Goal: Information Seeking & Learning: Learn about a topic

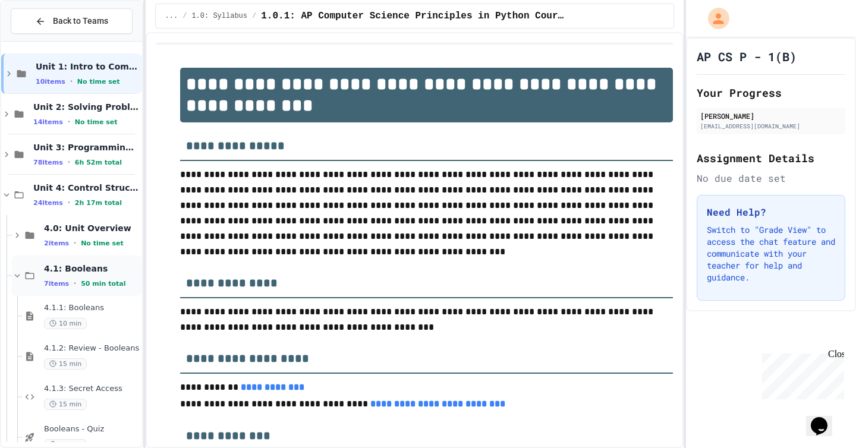
click at [18, 271] on icon at bounding box center [17, 275] width 11 height 11
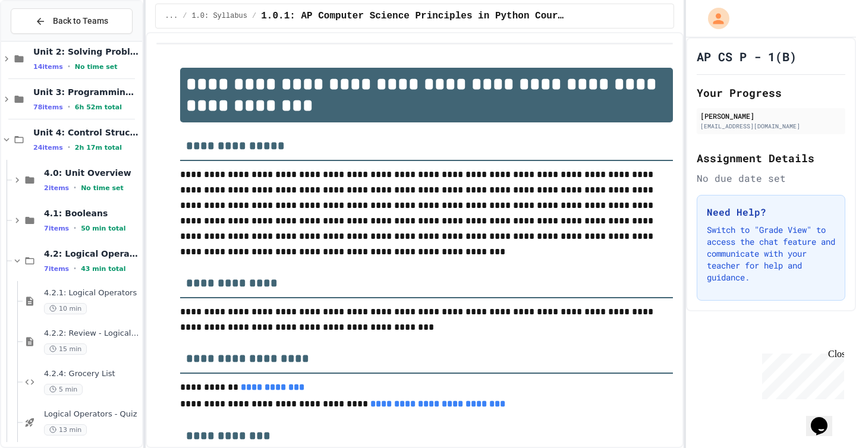
scroll to position [56, 0]
click at [93, 340] on div "4.2.2: Review - Logical Operators 15 min" at bounding box center [92, 341] width 96 height 26
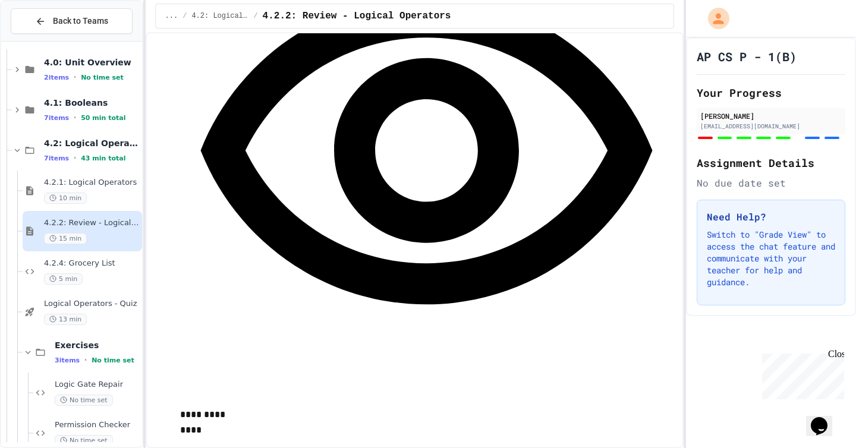
scroll to position [784, 0]
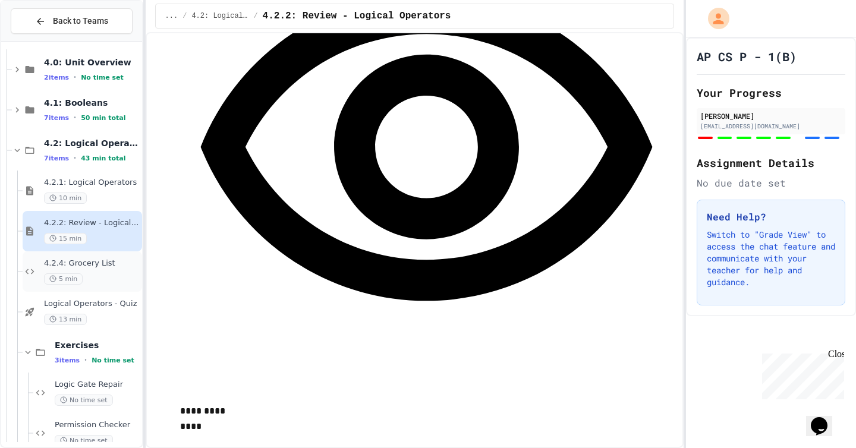
click at [118, 271] on div "4.2.4: Grocery List 5 min" at bounding box center [92, 272] width 96 height 26
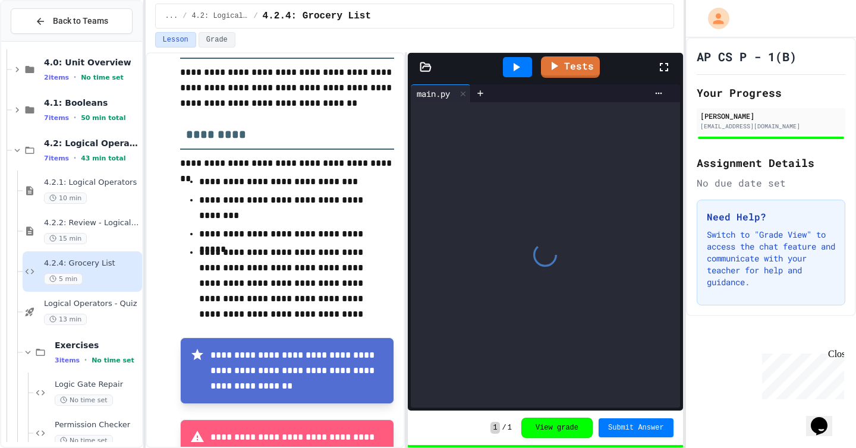
scroll to position [550, 0]
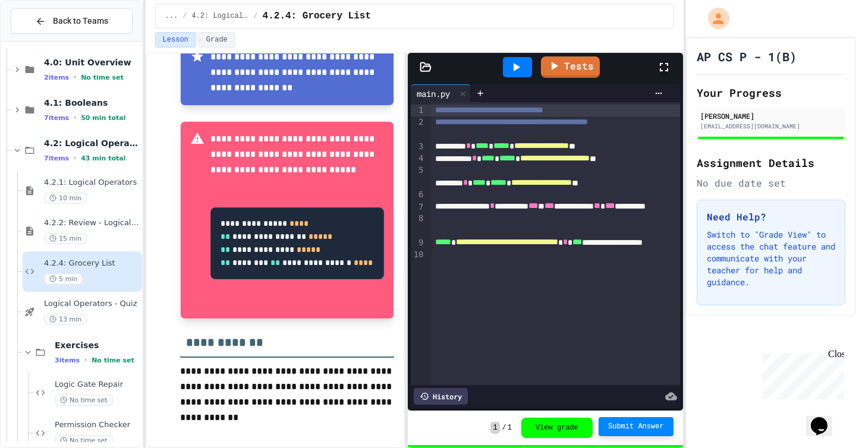
click at [626, 426] on span "Submit Answer" at bounding box center [636, 427] width 56 height 10
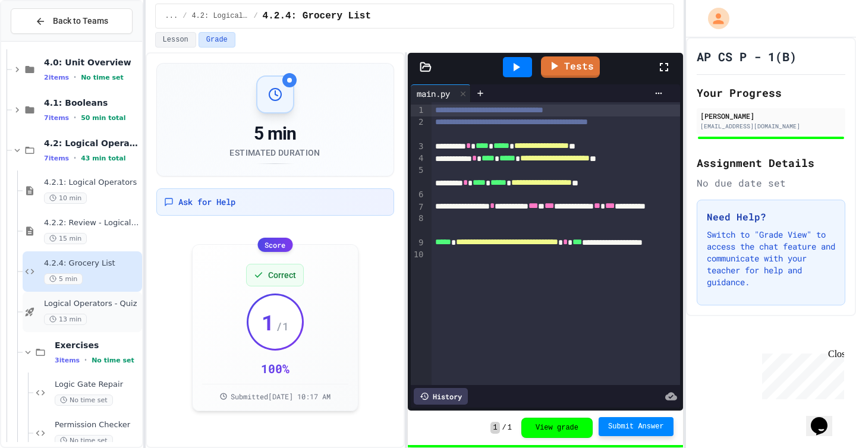
click at [115, 315] on div "13 min" at bounding box center [92, 319] width 96 height 11
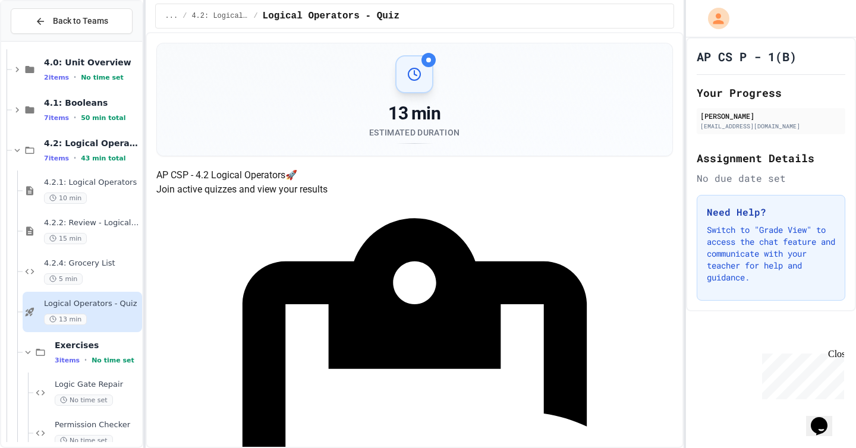
scroll to position [179, 0]
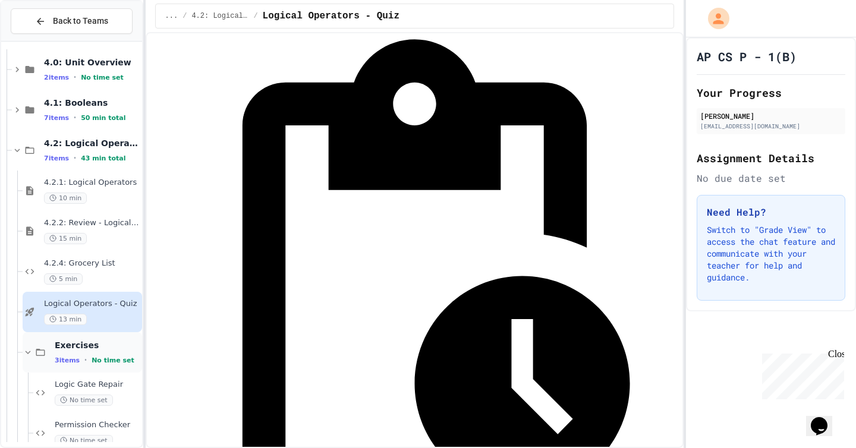
click at [78, 363] on div "3 items • No time set" at bounding box center [97, 360] width 85 height 10
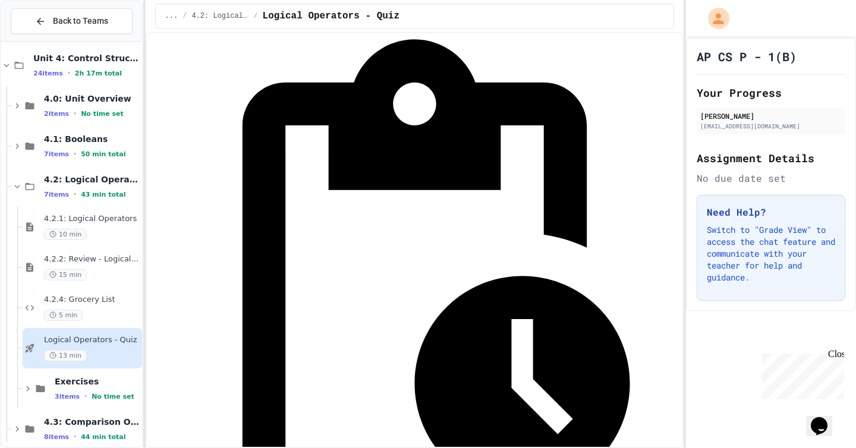
click at [79, 363] on div "Logical Operators - Quiz 13 min" at bounding box center [82, 348] width 119 height 40
click at [86, 390] on div "Exercises 3 items • No time set" at bounding box center [97, 388] width 85 height 25
click at [91, 421] on span "Logic Gate Repair" at bounding box center [97, 421] width 85 height 10
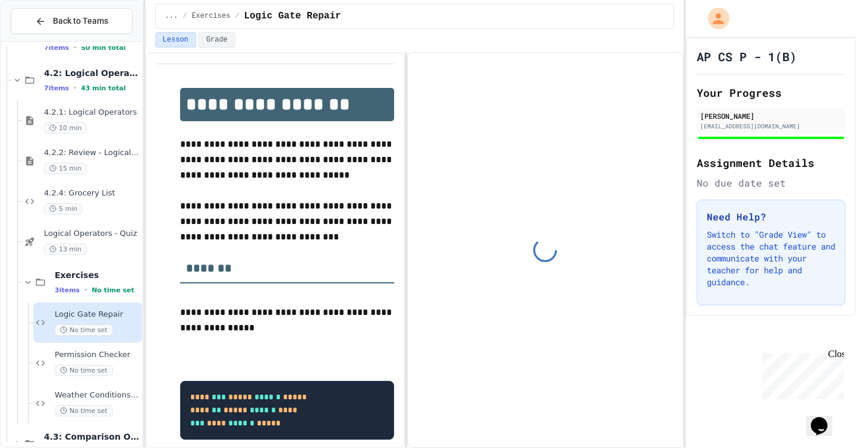
scroll to position [265, 0]
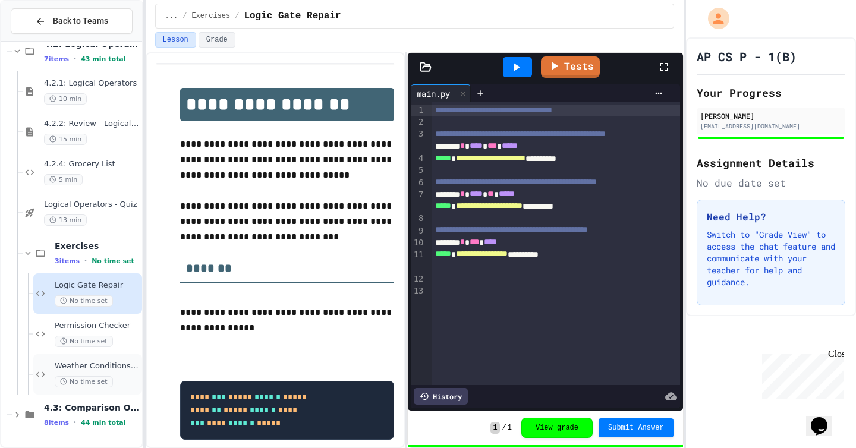
click at [104, 373] on div "Weather Conditions Checker No time set" at bounding box center [97, 374] width 85 height 26
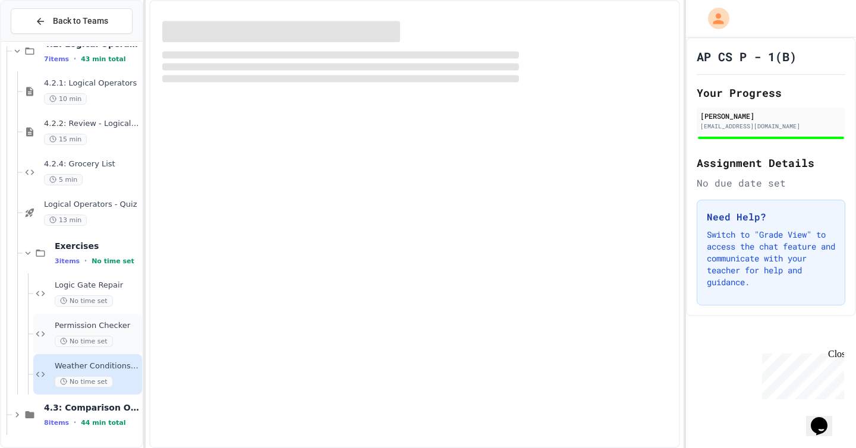
scroll to position [251, 0]
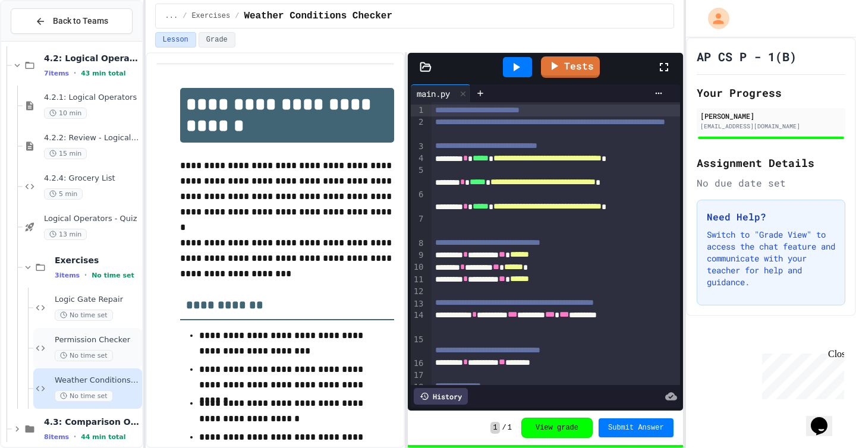
click at [116, 351] on div "No time set" at bounding box center [97, 355] width 85 height 11
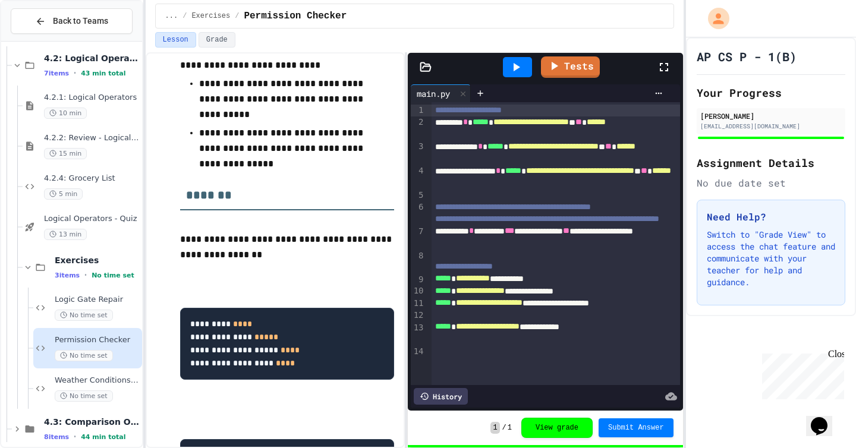
scroll to position [182, 0]
